Goal: Task Accomplishment & Management: Complete application form

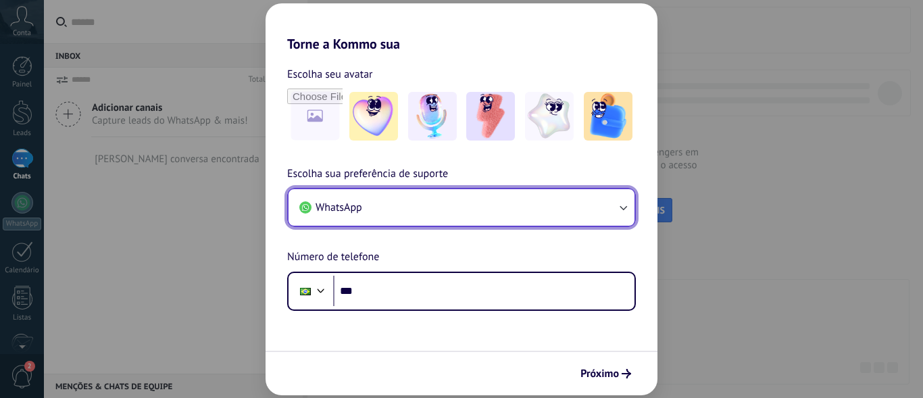
click at [418, 214] on button "WhatsApp" at bounding box center [462, 207] width 346 height 36
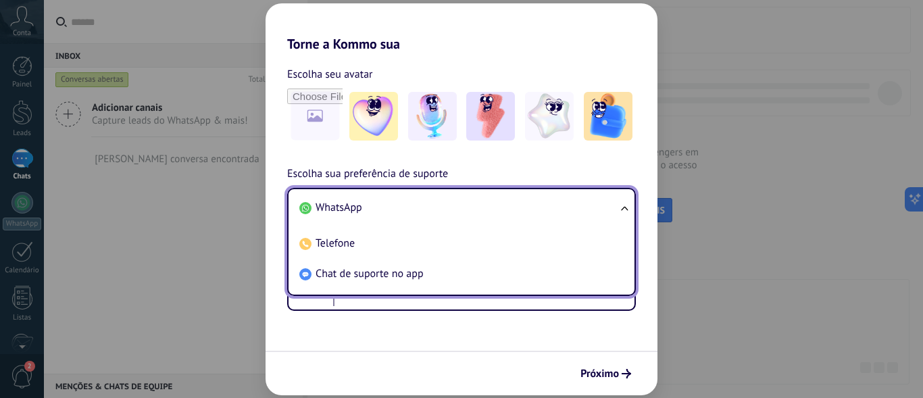
click at [395, 280] on span "Chat de suporte no app" at bounding box center [370, 274] width 108 height 14
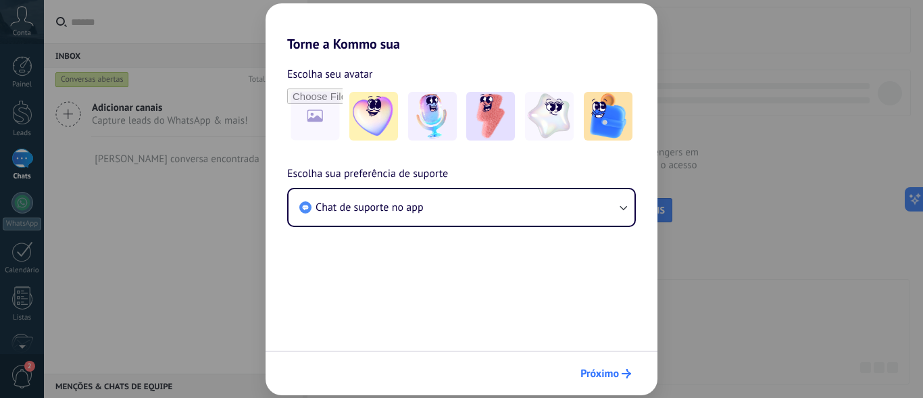
click at [616, 374] on span "Próximo" at bounding box center [600, 373] width 39 height 9
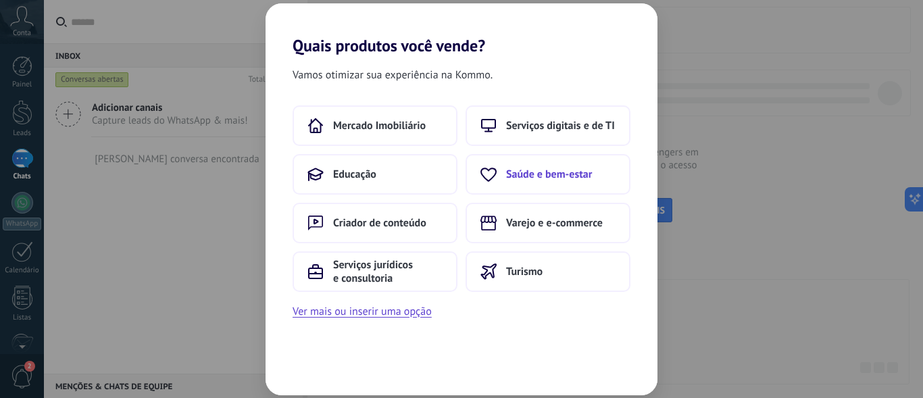
click at [517, 184] on button "Saúde e bem-estar" at bounding box center [548, 174] width 165 height 41
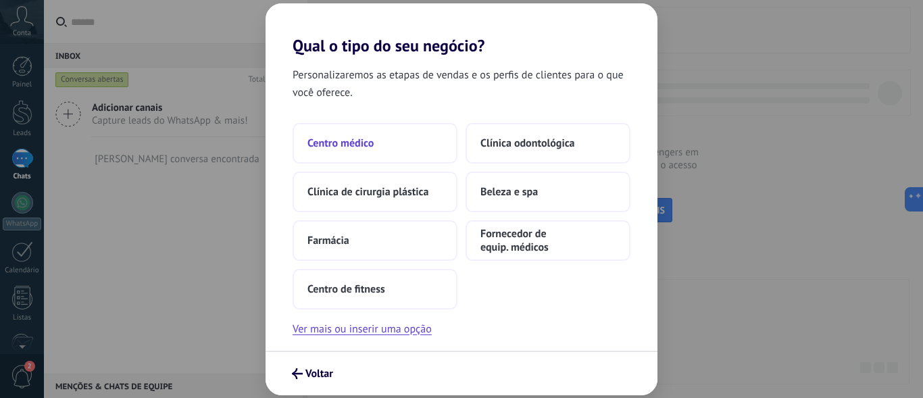
click at [394, 139] on button "Centro médico" at bounding box center [375, 143] width 165 height 41
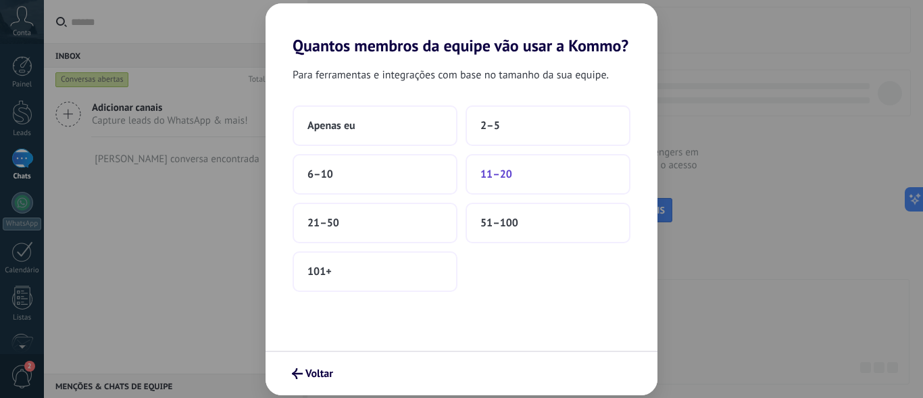
click at [484, 182] on button "11–20" at bounding box center [548, 174] width 165 height 41
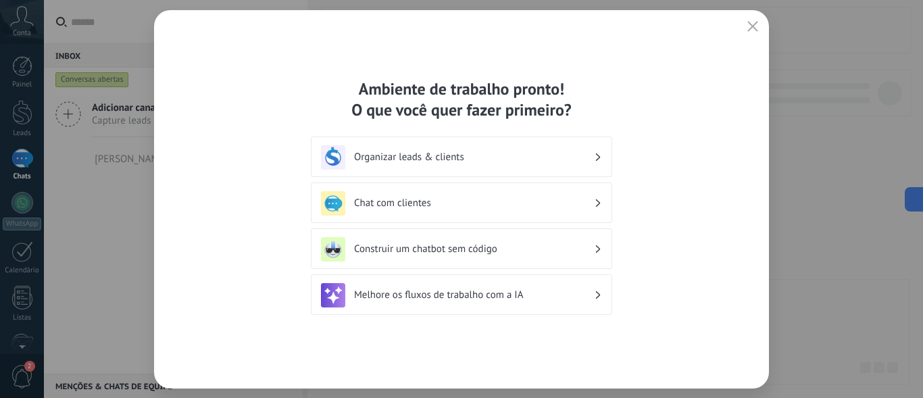
click at [758, 24] on button "button" at bounding box center [753, 27] width 18 height 19
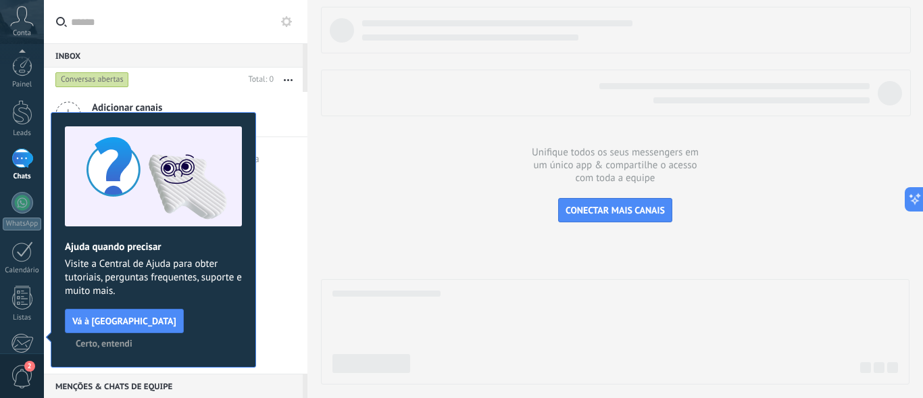
scroll to position [164, 0]
click at [132, 339] on span "Certo, entendi" at bounding box center [104, 343] width 57 height 9
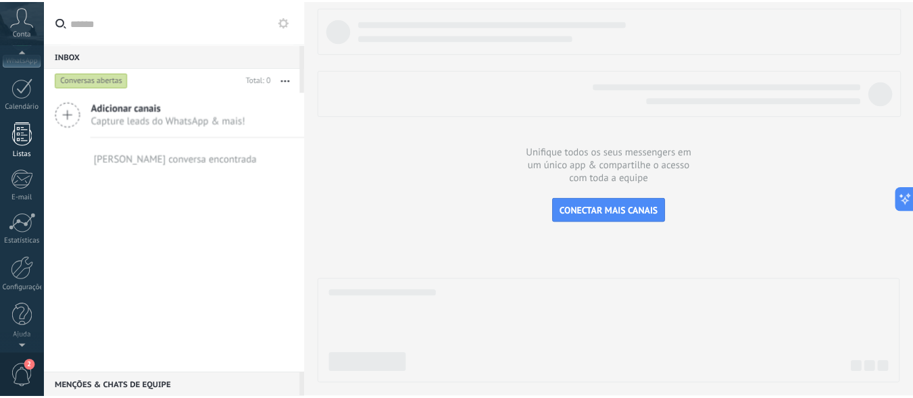
scroll to position [0, 0]
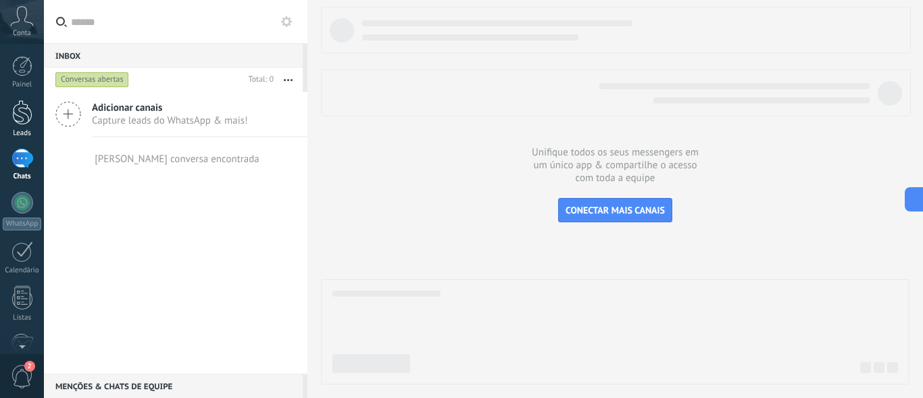
click at [24, 109] on div at bounding box center [22, 112] width 20 height 25
